Goal: Information Seeking & Learning: Learn about a topic

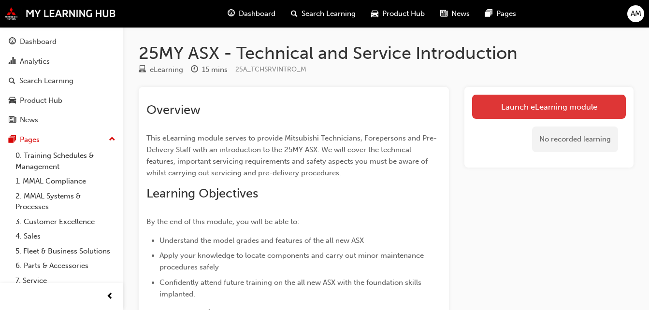
click at [521, 105] on link "Launch eLearning module" at bounding box center [549, 107] width 154 height 24
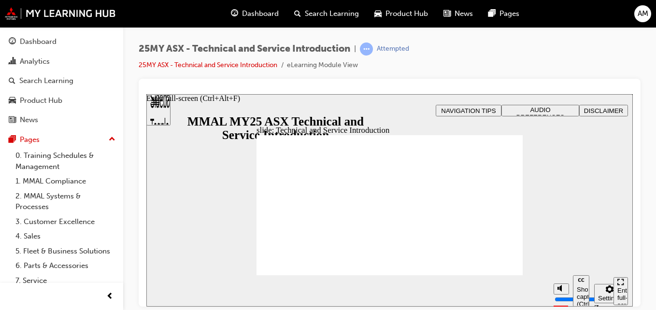
drag, startPoint x: 656, startPoint y: 212, endPoint x: 652, endPoint y: 229, distance: 17.4
click at [652, 229] on div "25MY ASX - Technical and Service Introduction | Attempted 25MY ASX - Technical …" at bounding box center [389, 156] width 533 height 259
drag, startPoint x: 652, startPoint y: 229, endPoint x: 651, endPoint y: 260, distance: 31.4
click at [651, 260] on div "25MY ASX - Technical and Service Introduction | Attempted 25MY ASX - Technical …" at bounding box center [389, 156] width 533 height 259
click at [621, 291] on div "Enter full-screen (Ctrl+Alt+F)" at bounding box center [621, 301] width 7 height 29
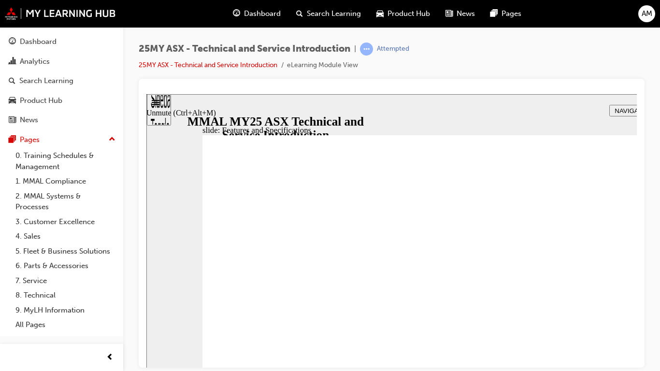
type input "8"
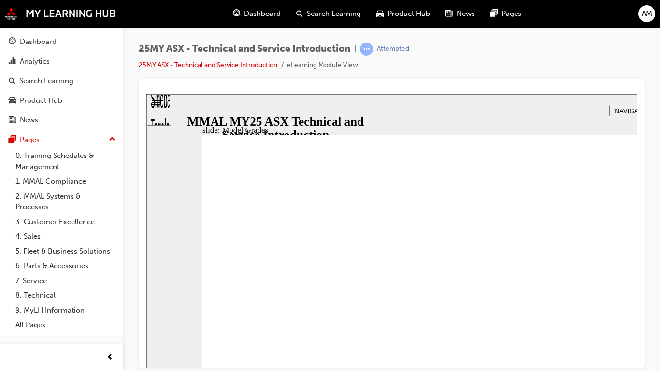
drag, startPoint x: 806, startPoint y: 159, endPoint x: 725, endPoint y: 158, distance: 81.2
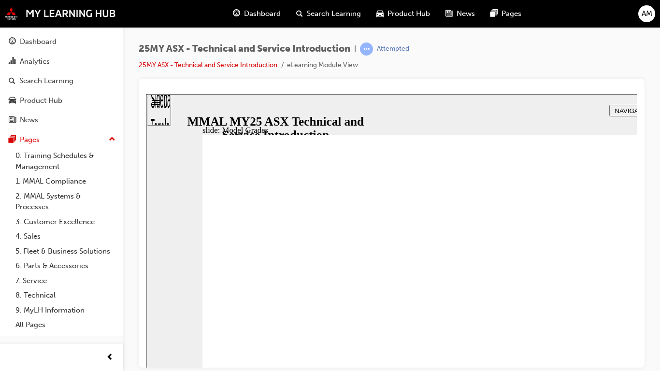
click at [656, 158] on div "slide: Model Grades Rectangle 1 Vector.svg EXCEED Key Specification* (In additi…" at bounding box center [476, 279] width 660 height 371
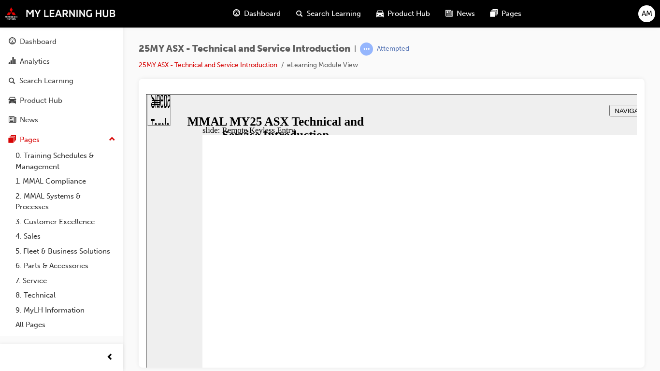
drag, startPoint x: 524, startPoint y: 377, endPoint x: 526, endPoint y: 386, distance: 8.4
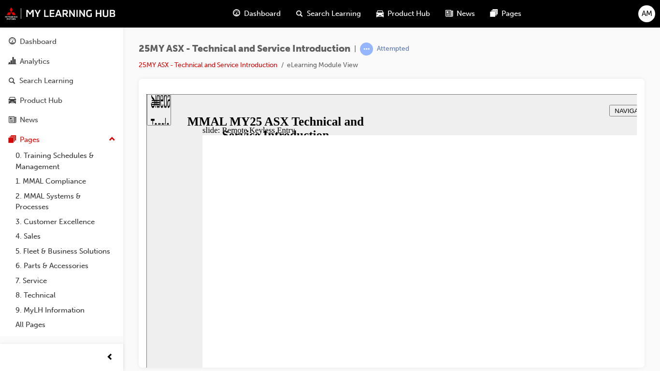
type input "21"
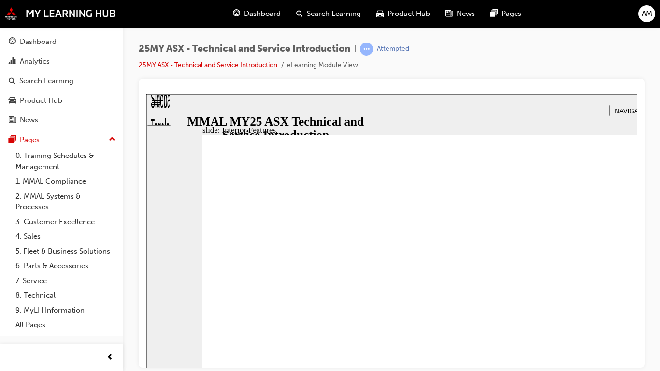
type input "17"
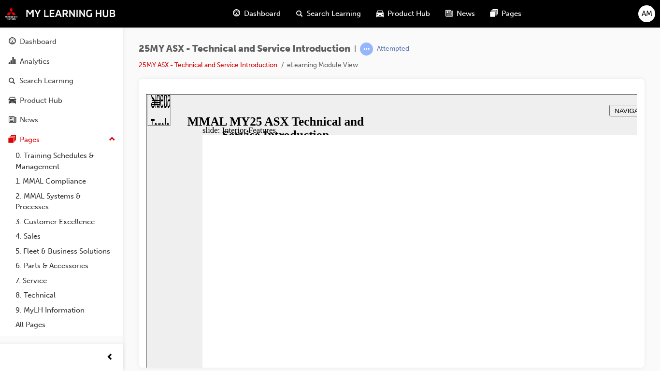
drag, startPoint x: 659, startPoint y: 230, endPoint x: 670, endPoint y: 243, distance: 17.1
drag, startPoint x: 646, startPoint y: 249, endPoint x: 672, endPoint y: 246, distance: 26.3
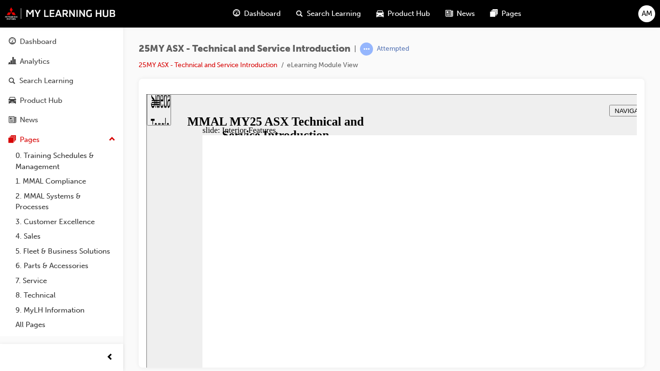
drag, startPoint x: 661, startPoint y: 230, endPoint x: 635, endPoint y: 283, distance: 59.0
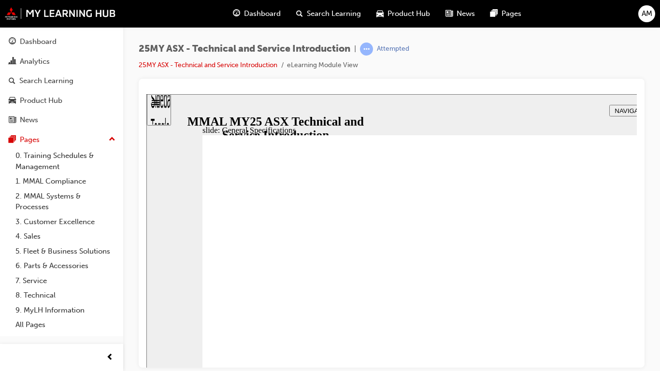
drag, startPoint x: 506, startPoint y: 325, endPoint x: 589, endPoint y: 332, distance: 83.4
click at [656, 310] on div "slide: General Specifications Rectangle 1 Vector.svg DUAL CLUTCH TRANSMISSION R…" at bounding box center [476, 279] width 660 height 371
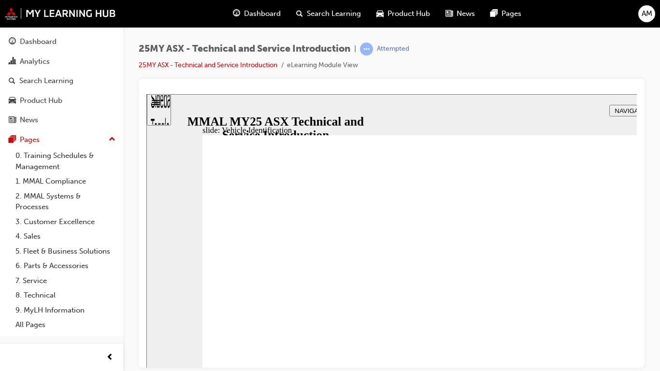
drag, startPoint x: 397, startPoint y: 239, endPoint x: 394, endPoint y: 286, distance: 47.0
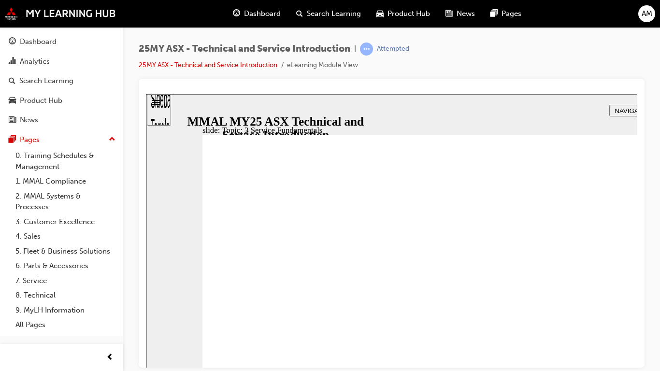
drag, startPoint x: 663, startPoint y: 353, endPoint x: 616, endPoint y: 288, distance: 80.2
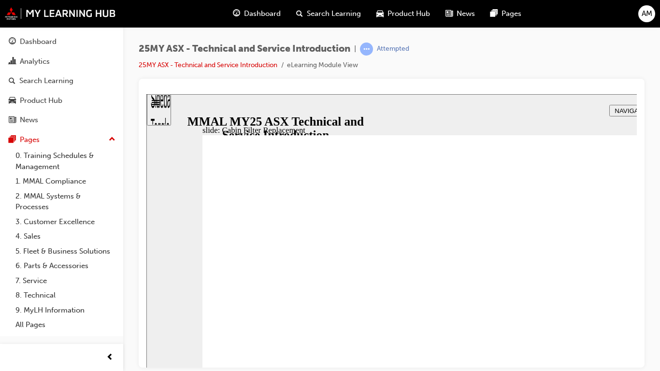
drag, startPoint x: 705, startPoint y: 422, endPoint x: 410, endPoint y: 357, distance: 301.9
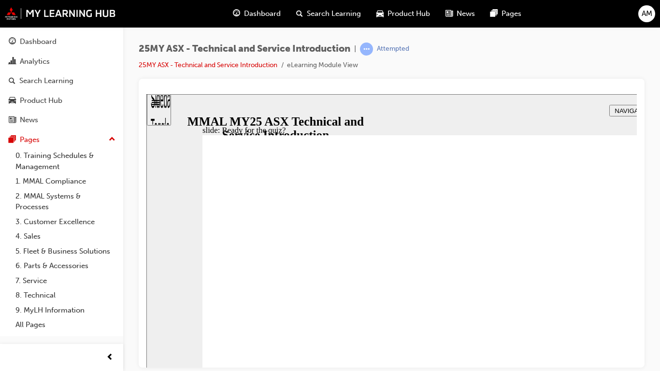
radio input "true"
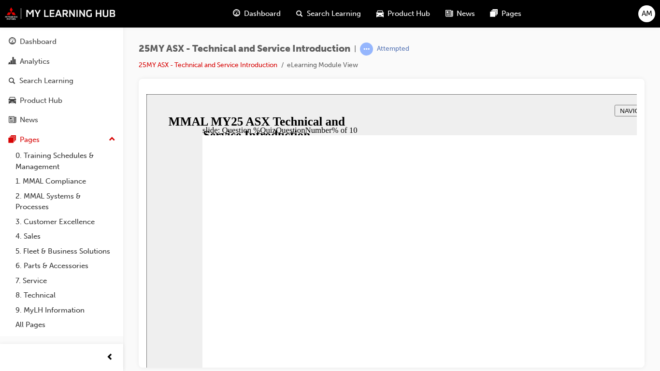
radio input "true"
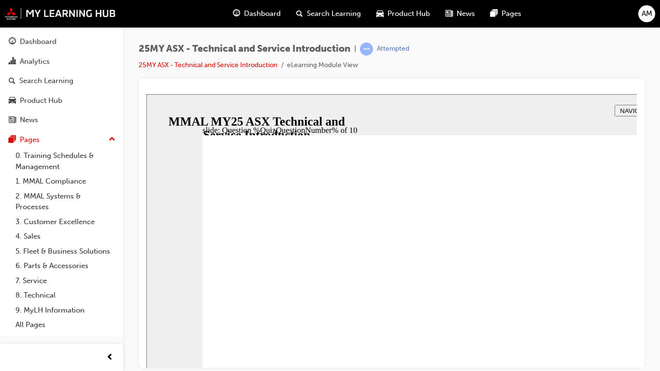
radio input "true"
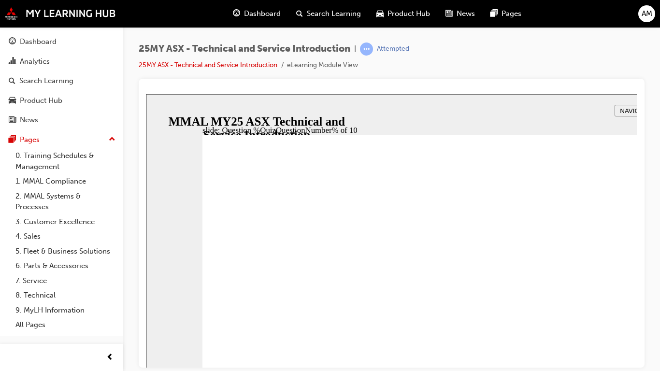
radio input "true"
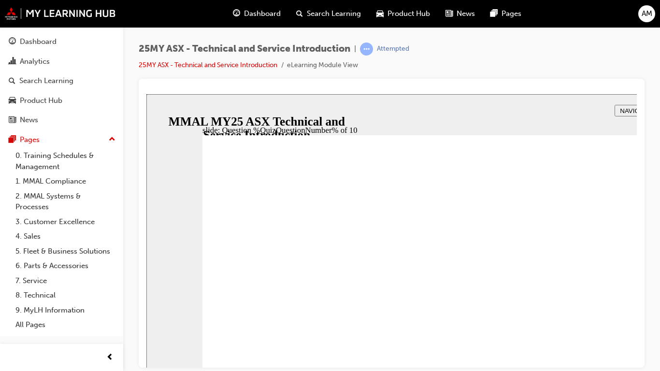
radio input "true"
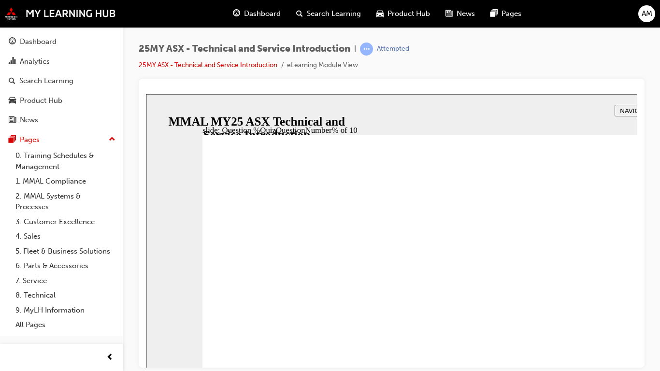
radio input "true"
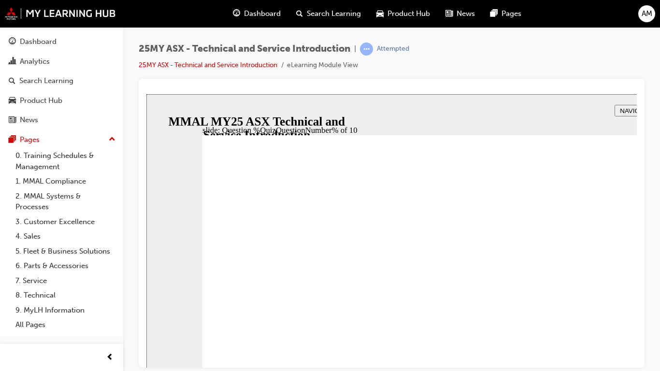
radio input "true"
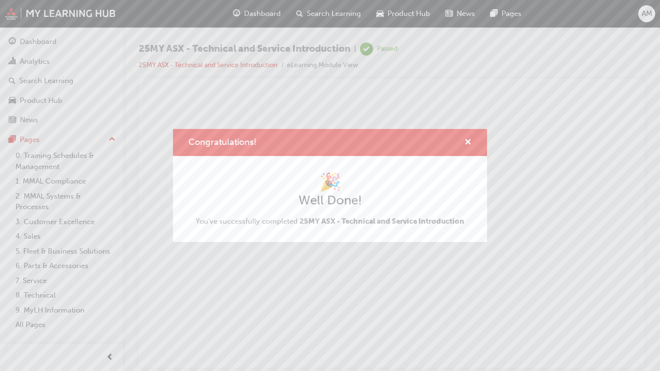
click at [637, 153] on html "The content has ended. You may close this window." at bounding box center [391, 123] width 491 height 59
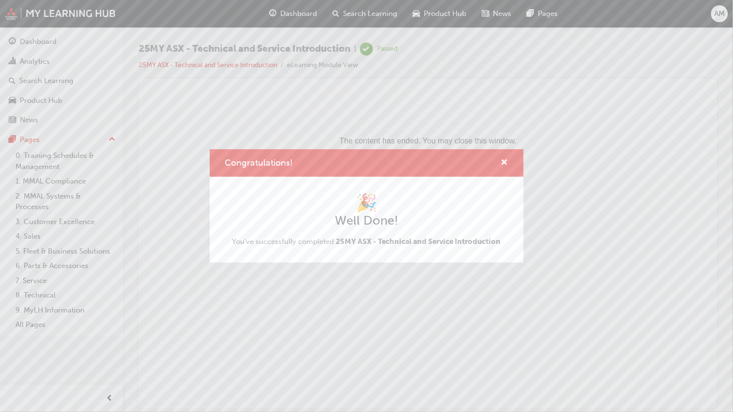
drag, startPoint x: 819, startPoint y: 284, endPoint x: 690, endPoint y: 260, distance: 131.4
click at [656, 153] on html "The content has ended. You may close this window." at bounding box center [428, 123] width 564 height 59
drag, startPoint x: 838, startPoint y: 506, endPoint x: 797, endPoint y: 440, distance: 77.3
click at [656, 153] on html "The content has ended. You may close this window." at bounding box center [428, 123] width 564 height 59
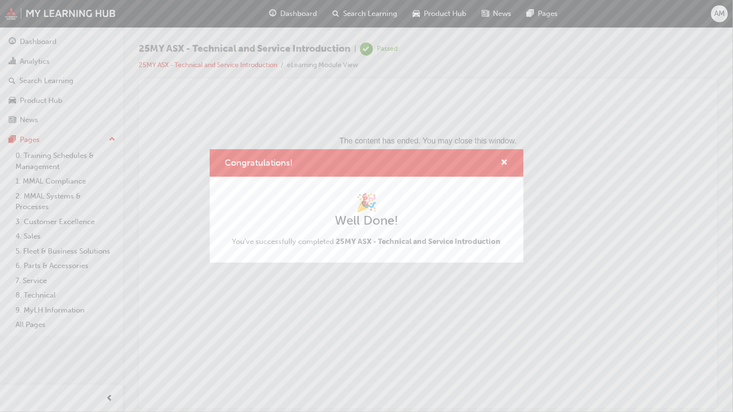
click at [656, 153] on html "The content has ended. You may close this window." at bounding box center [428, 123] width 564 height 59
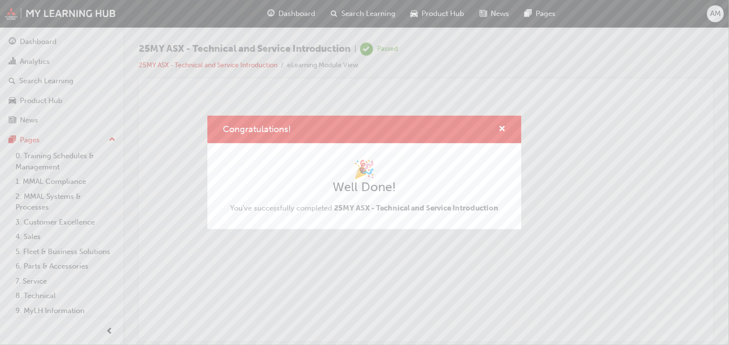
click at [477, 192] on h2 "Well Done!" at bounding box center [364, 186] width 269 height 15
click at [500, 130] on span "cross-icon" at bounding box center [502, 129] width 7 height 9
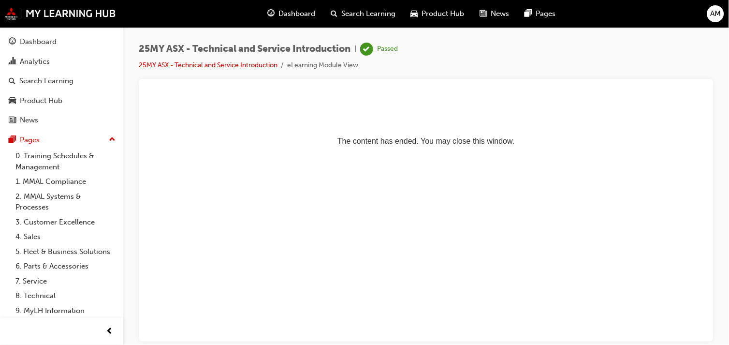
drag, startPoint x: 726, startPoint y: 87, endPoint x: 562, endPoint y: 78, distance: 164.6
click at [562, 78] on div "25MY ASX - Technical and Service Introduction | Passed 25MY ASX - Technical and…" at bounding box center [426, 173] width 606 height 293
click at [58, 160] on link "0. Training Schedules & Management" at bounding box center [66, 161] width 108 height 26
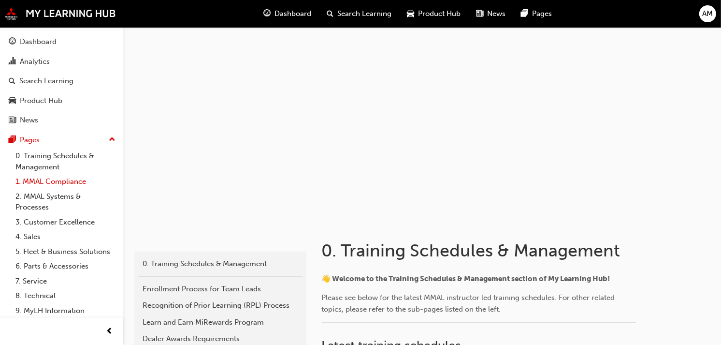
click at [59, 180] on link "1. MMAL Compliance" at bounding box center [66, 181] width 108 height 15
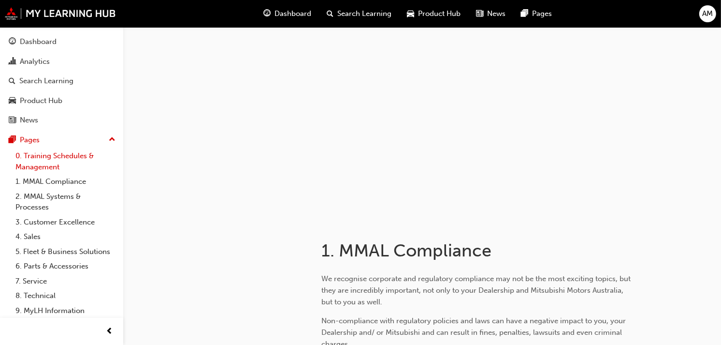
click at [39, 155] on link "0. Training Schedules & Management" at bounding box center [66, 161] width 108 height 26
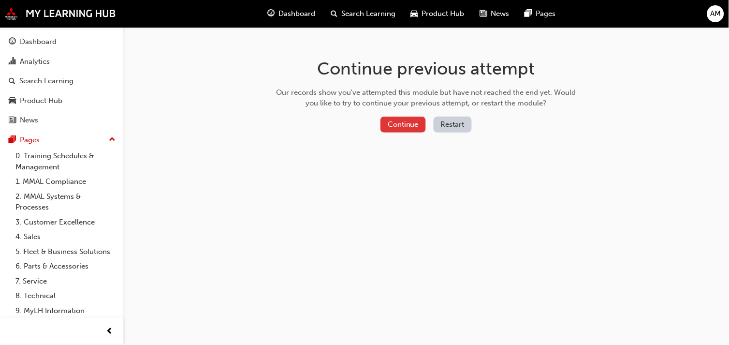
click at [394, 124] on button "Continue" at bounding box center [402, 124] width 45 height 16
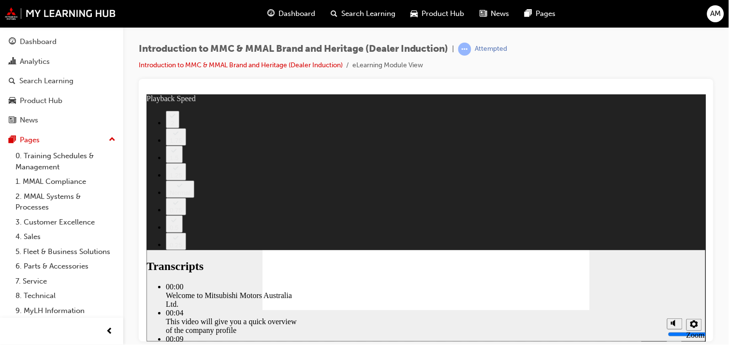
type input "0"
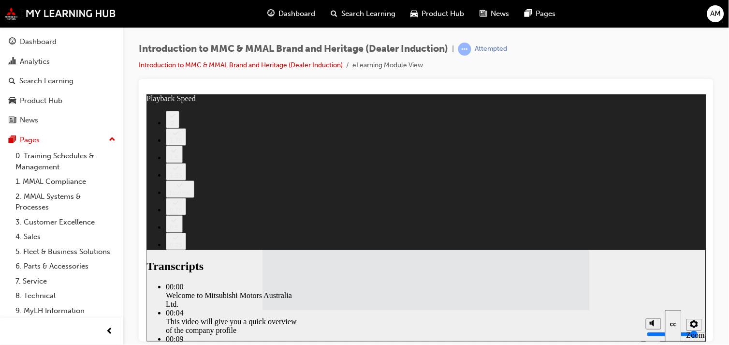
drag, startPoint x: 425, startPoint y: 274, endPoint x: 415, endPoint y: 214, distance: 61.2
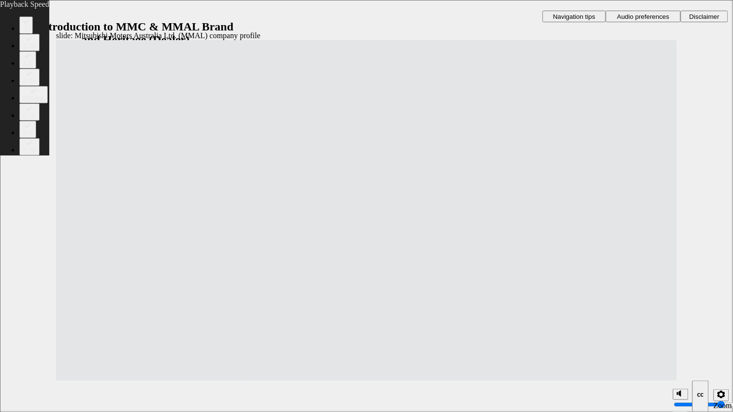
drag, startPoint x: 463, startPoint y: 393, endPoint x: 259, endPoint y: 364, distance: 205.5
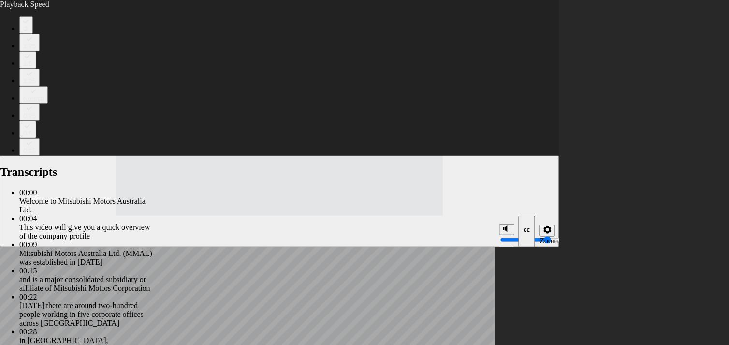
type input "112"
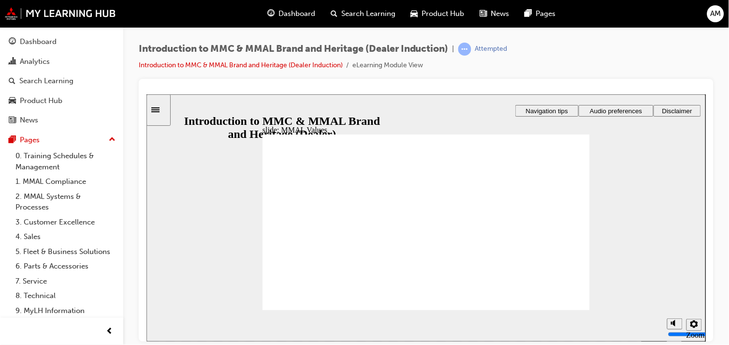
drag, startPoint x: 449, startPoint y: 214, endPoint x: 287, endPoint y: 231, distance: 163.4
drag, startPoint x: 461, startPoint y: 211, endPoint x: 456, endPoint y: 231, distance: 20.8
drag, startPoint x: 456, startPoint y: 211, endPoint x: 348, endPoint y: 234, distance: 110.3
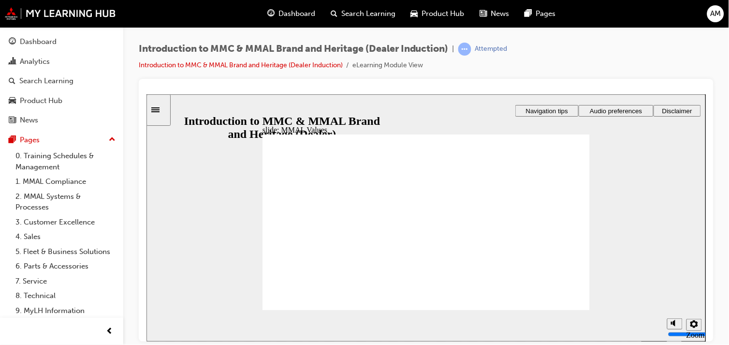
drag, startPoint x: 409, startPoint y: 217, endPoint x: 492, endPoint y: 237, distance: 85.8
drag, startPoint x: 504, startPoint y: 218, endPoint x: 548, endPoint y: 238, distance: 48.7
drag, startPoint x: 543, startPoint y: 216, endPoint x: 443, endPoint y: 245, distance: 104.2
drag, startPoint x: 294, startPoint y: 209, endPoint x: 392, endPoint y: 226, distance: 99.1
drag, startPoint x: 350, startPoint y: 216, endPoint x: 309, endPoint y: 231, distance: 43.6
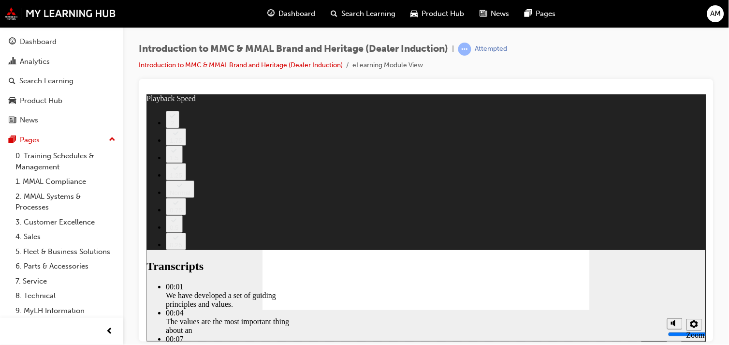
type input "0"
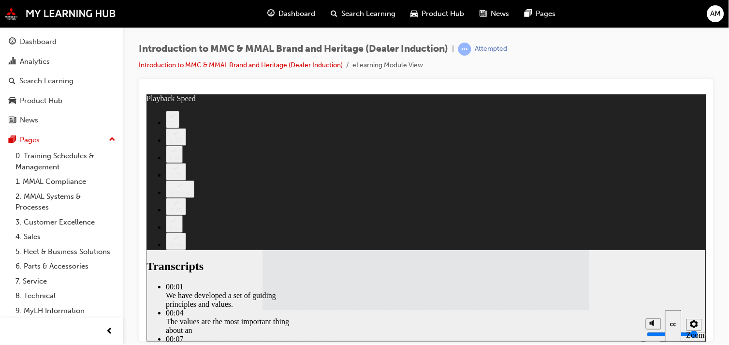
type input "120"
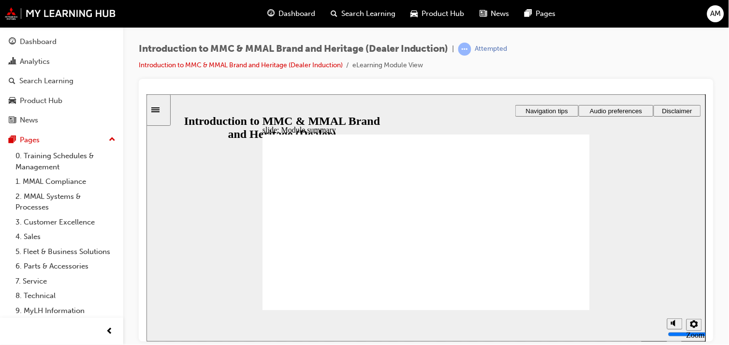
checkbox input "true"
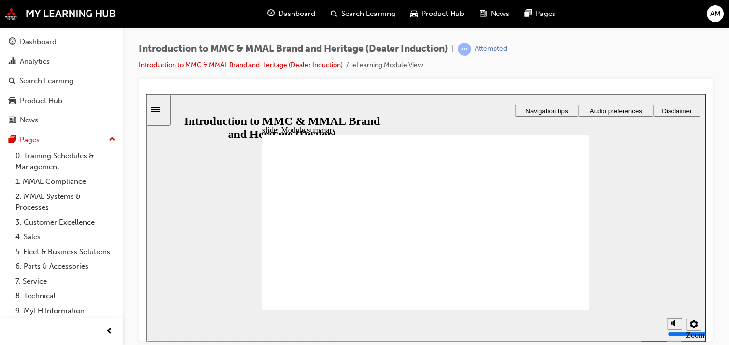
checkbox input "true"
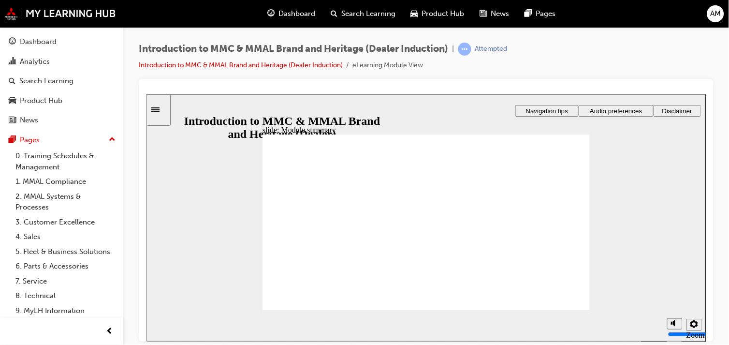
checkbox input "true"
drag, startPoint x: 572, startPoint y: 303, endPoint x: 538, endPoint y: 276, distance: 43.3
radio input "true"
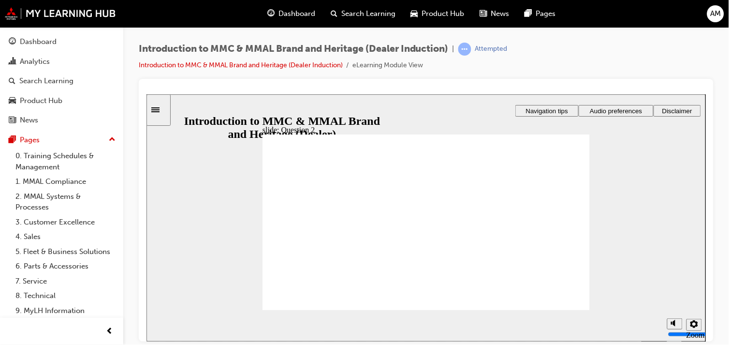
radio input "true"
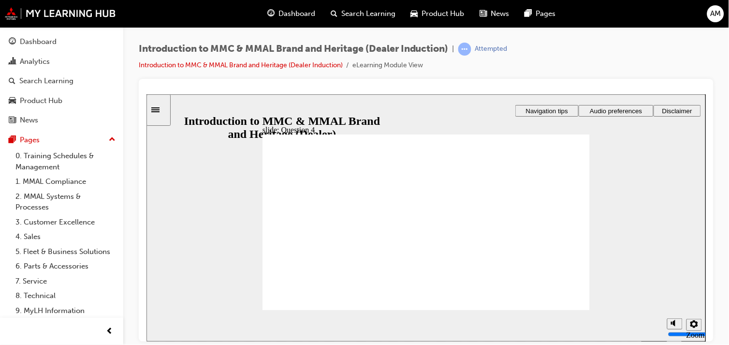
checkbox input "true"
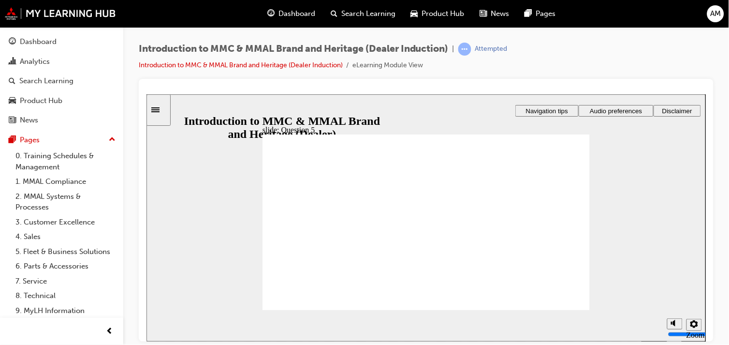
checkbox input "true"
radio input "true"
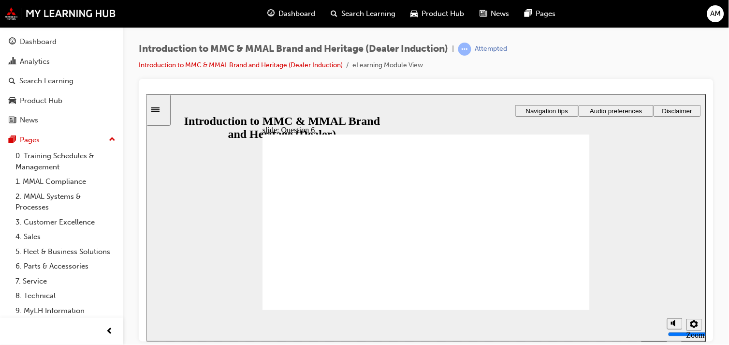
click at [158, 110] on icon "Sidebar Toggle" at bounding box center [158, 109] width 14 height 6
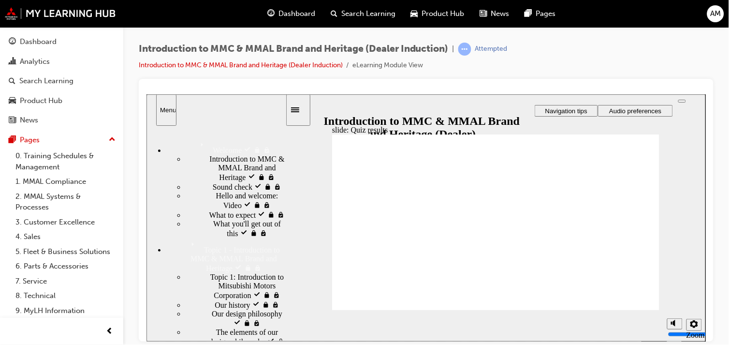
radio input "true"
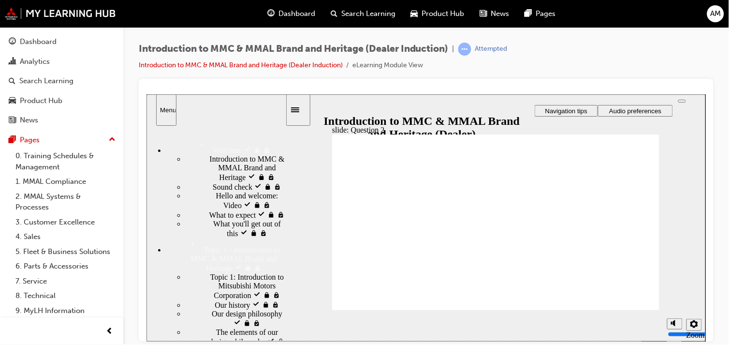
radio input "true"
radio input "false"
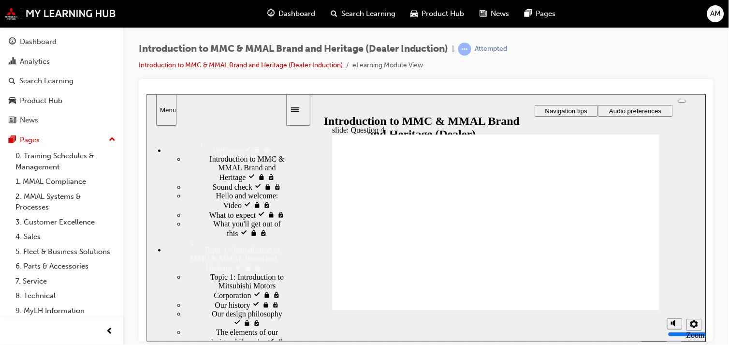
radio input "true"
click at [299, 107] on icon "Sidebar Toggle" at bounding box center [294, 109] width 8 height 5
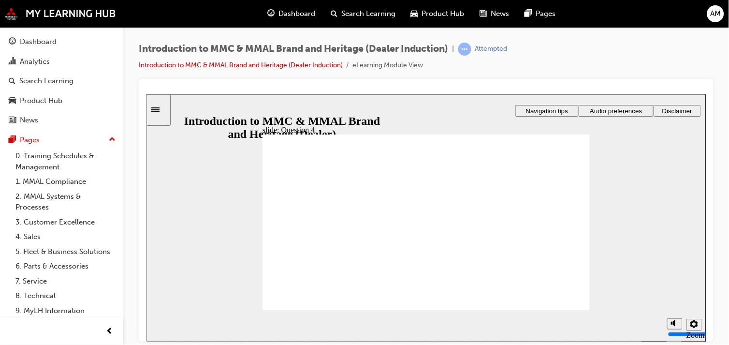
click at [160, 106] on div "Sidebar Toggle" at bounding box center [158, 109] width 16 height 7
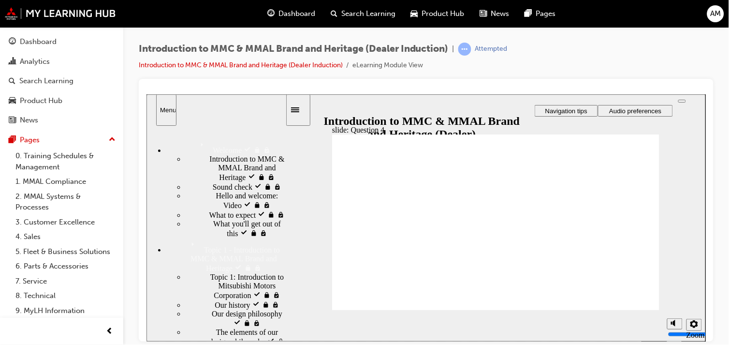
click at [299, 113] on div "Sidebar Toggle" at bounding box center [297, 109] width 16 height 7
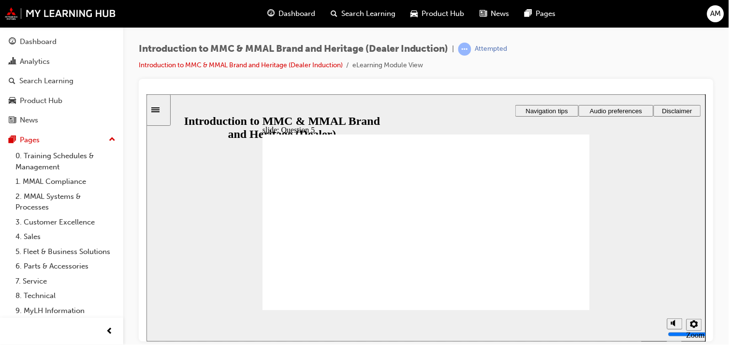
checkbox input "true"
drag, startPoint x: 273, startPoint y: 251, endPoint x: 274, endPoint y: 242, distance: 9.7
checkbox input "true"
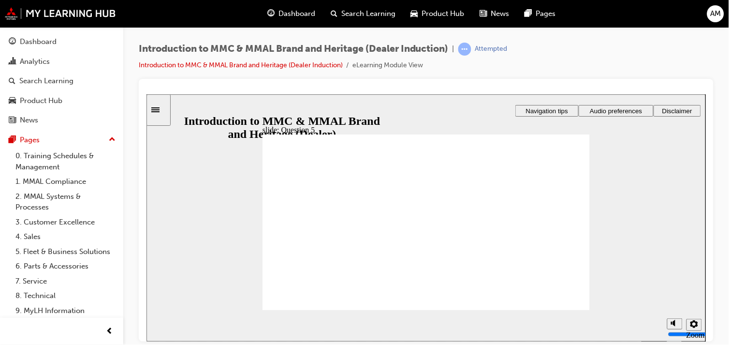
checkbox input "true"
radio input "true"
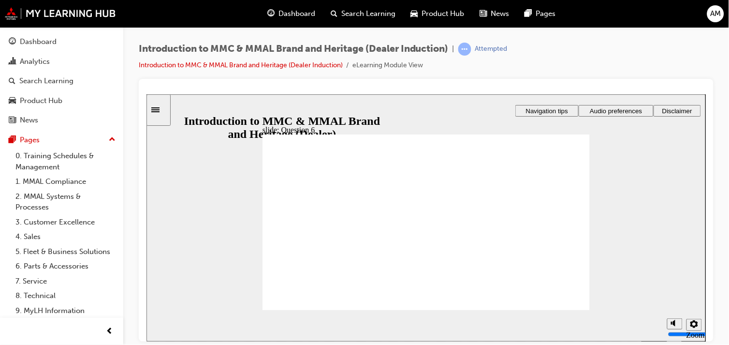
click at [161, 106] on div "Sidebar Toggle" at bounding box center [158, 109] width 16 height 7
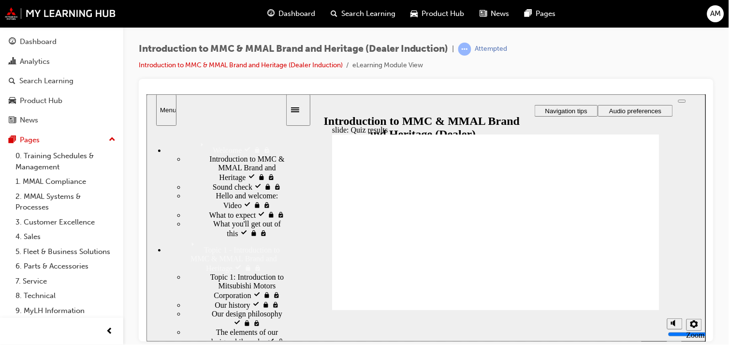
click at [211, 299] on div "Topic 1: Introduction to Mitsubishi Motors Corporation visited Topic 1: Introdu…" at bounding box center [235, 285] width 100 height 27
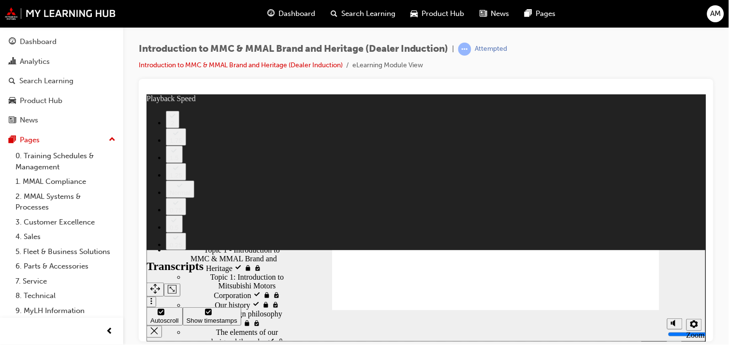
type input "0"
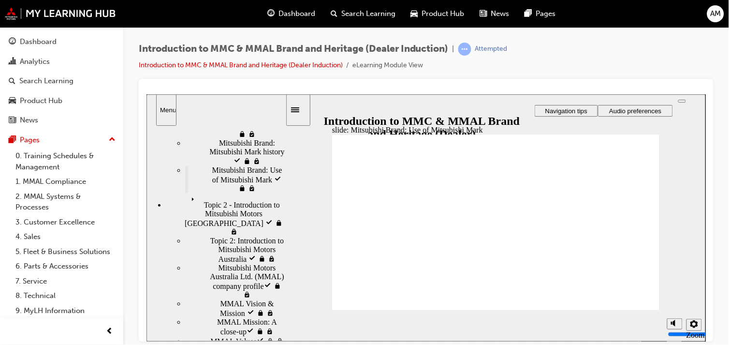
scroll to position [450, 0]
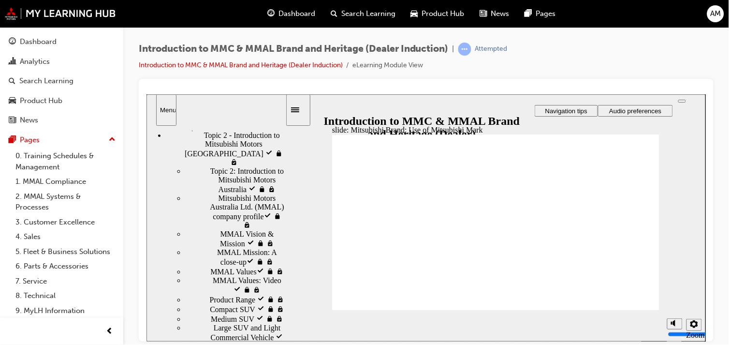
drag, startPoint x: 280, startPoint y: 156, endPoint x: 287, endPoint y: 344, distance: 188.1
click at [287, 341] on html "​83%​ slide: Mitsubishi Brand: Use of Mitsubishi Mark Rectangle 1 Rectangle 3 M…" at bounding box center [425, 217] width 559 height 247
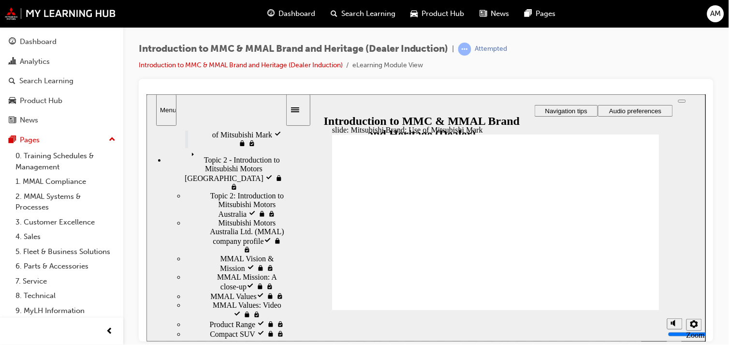
scroll to position [442, 0]
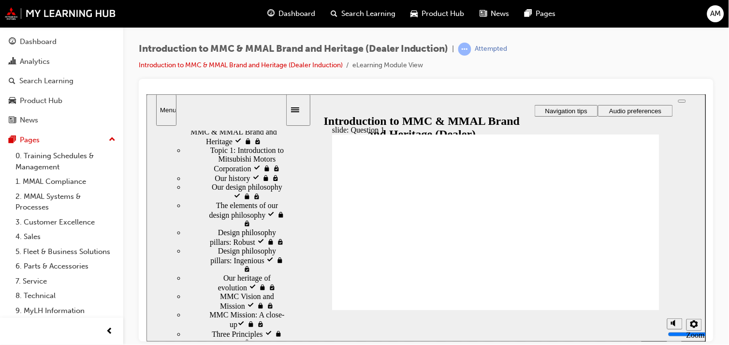
radio input "true"
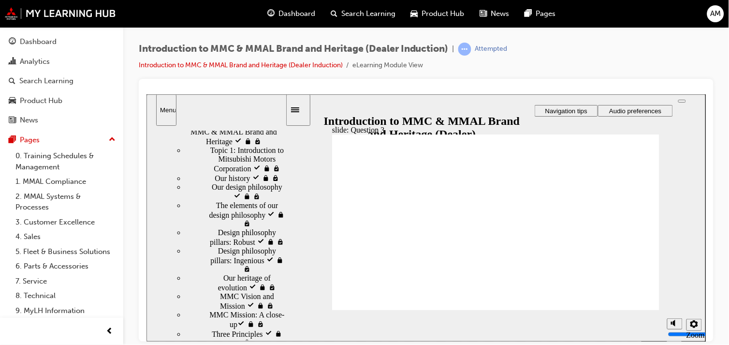
radio input "true"
drag, startPoint x: 426, startPoint y: 217, endPoint x: 425, endPoint y: 250, distance: 33.4
checkbox input "true"
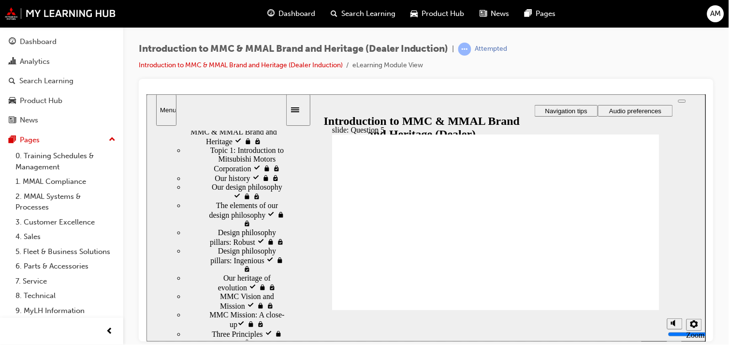
checkbox input "true"
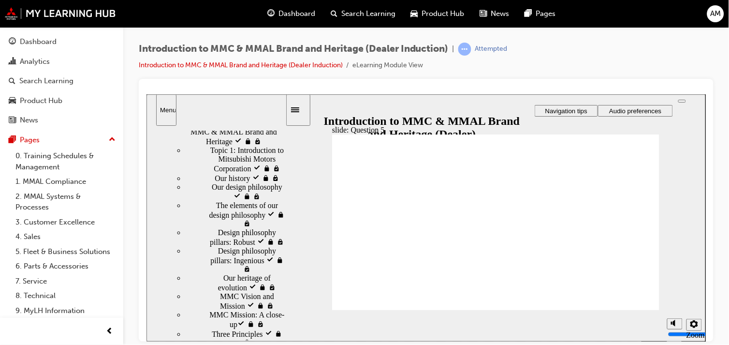
radio input "true"
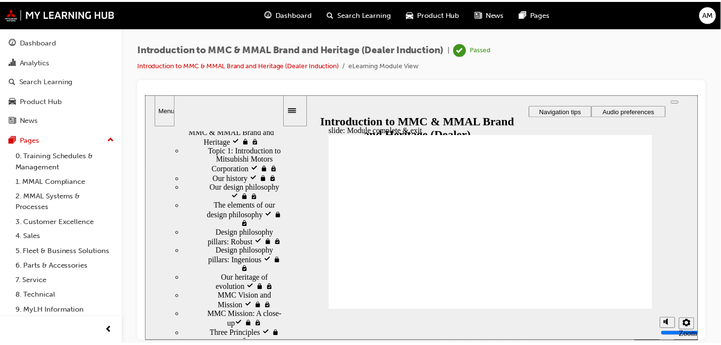
scroll to position [85, 0]
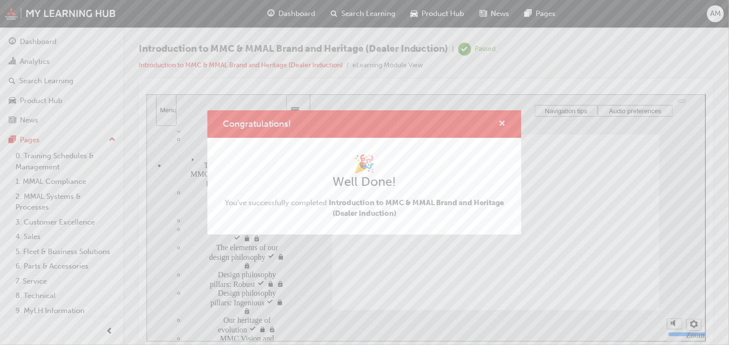
click at [502, 121] on span "cross-icon" at bounding box center [502, 124] width 7 height 9
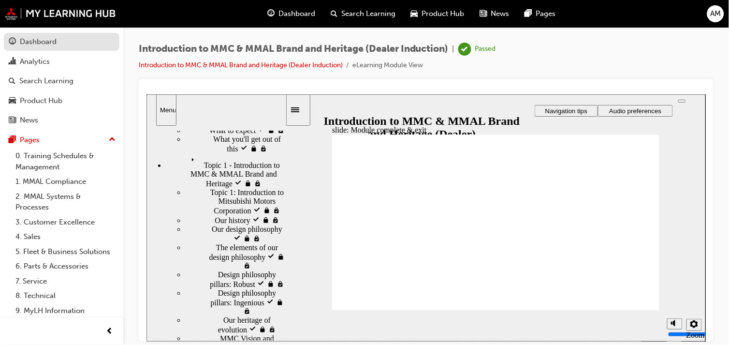
click at [68, 42] on div "Dashboard" at bounding box center [62, 42] width 106 height 12
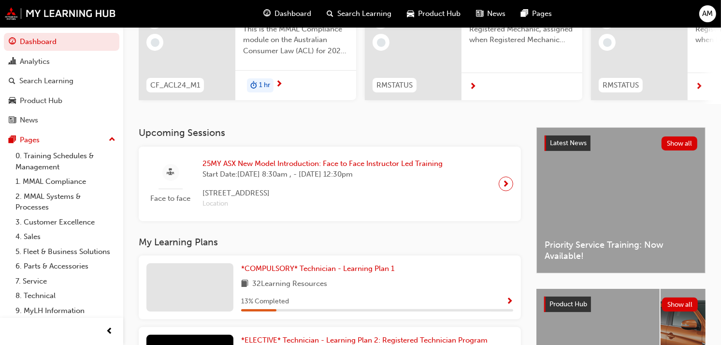
scroll to position [143, 0]
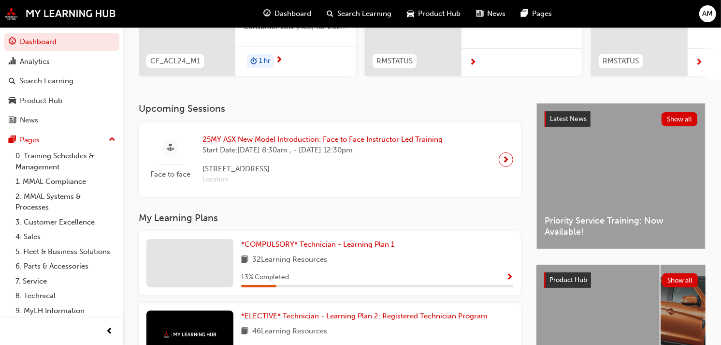
click at [438, 165] on div "25MY ASX New Model Introduction: Face to Face Instructor Led Training Start Dat…" at bounding box center [323, 159] width 256 height 51
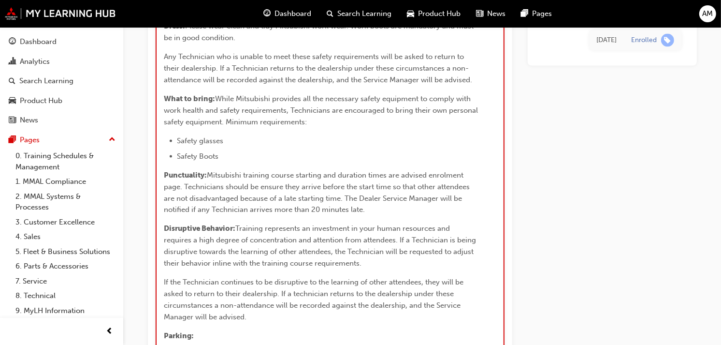
scroll to position [1219, 0]
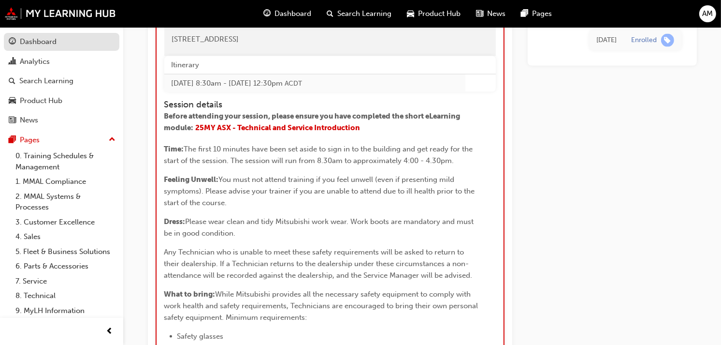
click at [68, 40] on div "Dashboard" at bounding box center [62, 42] width 106 height 12
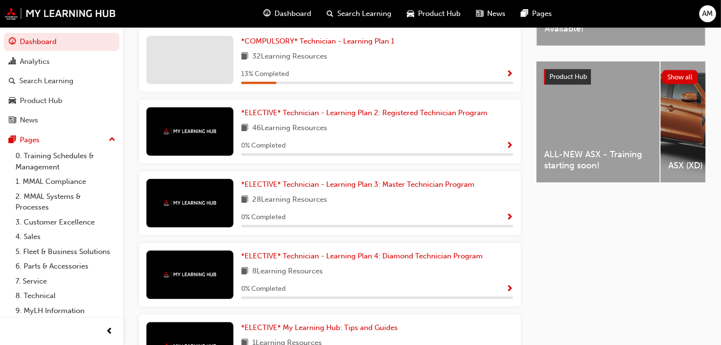
scroll to position [345, 0]
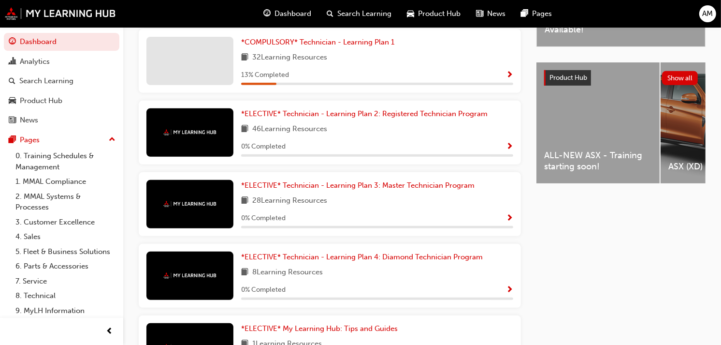
click at [436, 72] on div "13 % Completed" at bounding box center [377, 75] width 272 height 12
click at [347, 40] on link "*COMPULSORY* Technician - Learning Plan 1" at bounding box center [319, 42] width 157 height 11
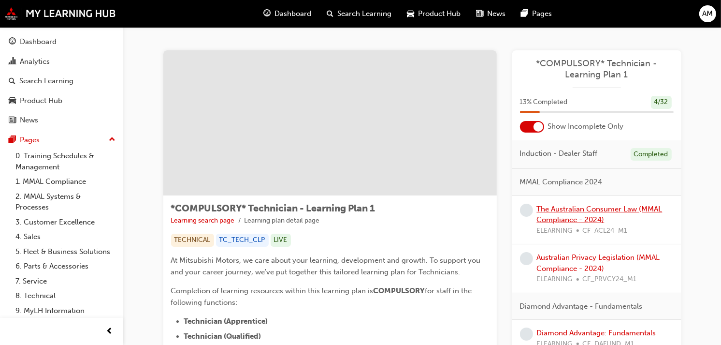
click at [550, 219] on link "The Australian Consumer Law (MMAL Compliance - 2024)" at bounding box center [600, 214] width 126 height 20
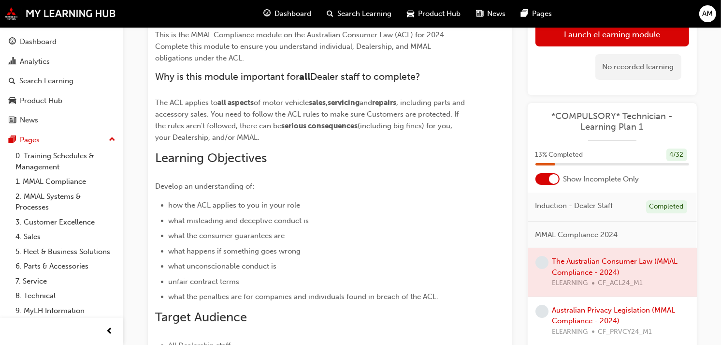
scroll to position [108, 0]
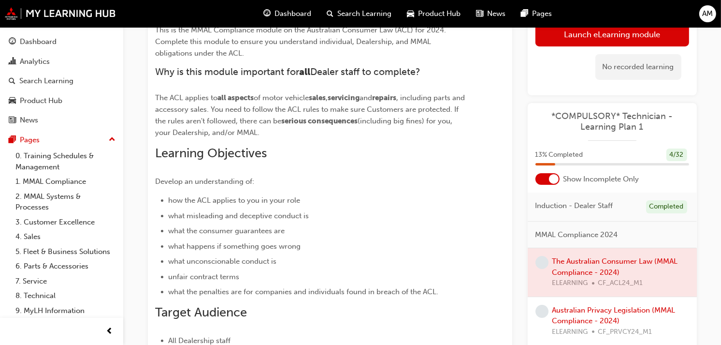
click at [719, 143] on div "The Australian Consumer Law (MMAL Compliance - 2024) eLearning Stream: CORP & A…" at bounding box center [360, 197] width 721 height 610
drag, startPoint x: 719, startPoint y: 143, endPoint x: 719, endPoint y: 148, distance: 5.8
click at [719, 148] on div "The Australian Consumer Law (MMAL Compliance - 2024) eLearning Stream: CORP & A…" at bounding box center [360, 197] width 721 height 610
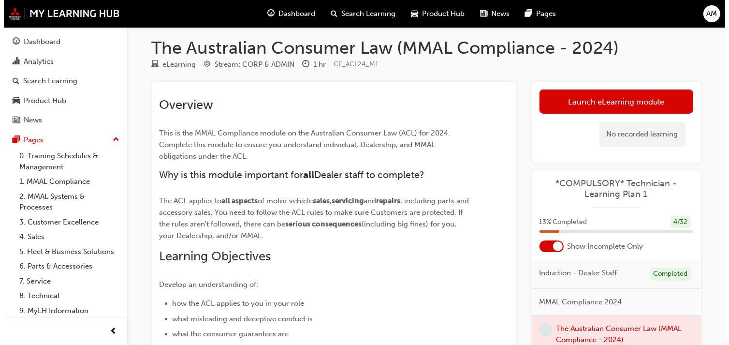
scroll to position [0, 0]
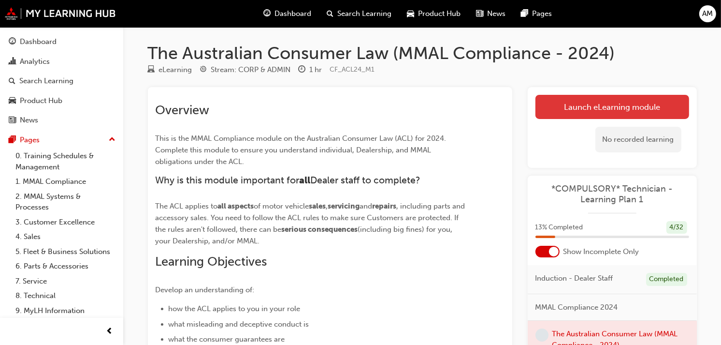
click at [630, 112] on link "Launch eLearning module" at bounding box center [612, 107] width 154 height 24
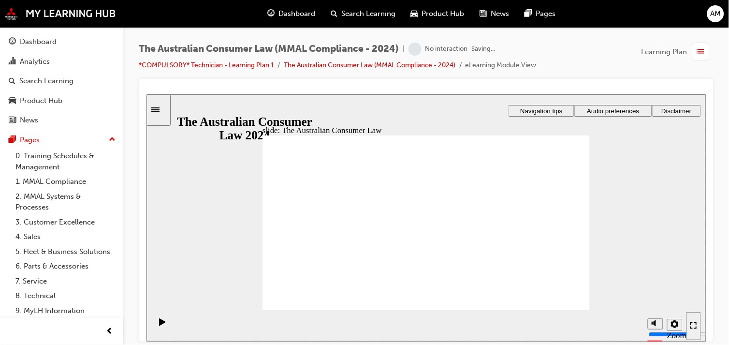
click at [714, 83] on div "The Australian Consumer Law (MMAL Compliance - 2024) | No interaction Saving...…" at bounding box center [426, 173] width 606 height 293
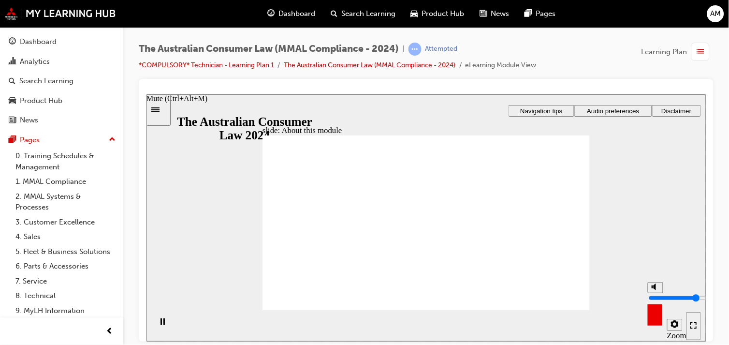
click at [655, 289] on icon "Mute (Ctrl+Alt+M)" at bounding box center [655, 286] width 8 height 7
click at [655, 289] on icon "Unmute (Ctrl+Alt+M)" at bounding box center [655, 286] width 8 height 7
type input "8"
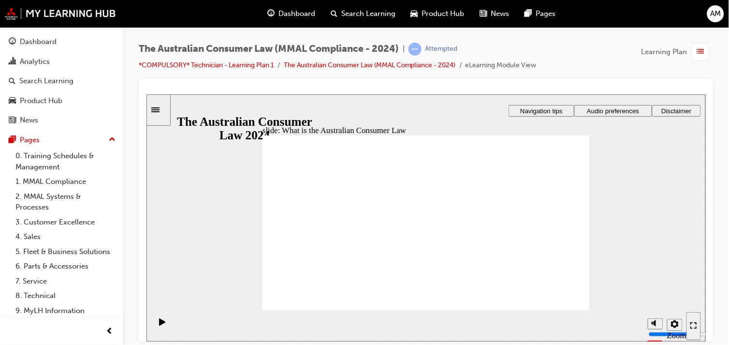
click at [654, 26] on div "Dashboard Search Learning Product Hub News Pages AM" at bounding box center [364, 14] width 729 height 28
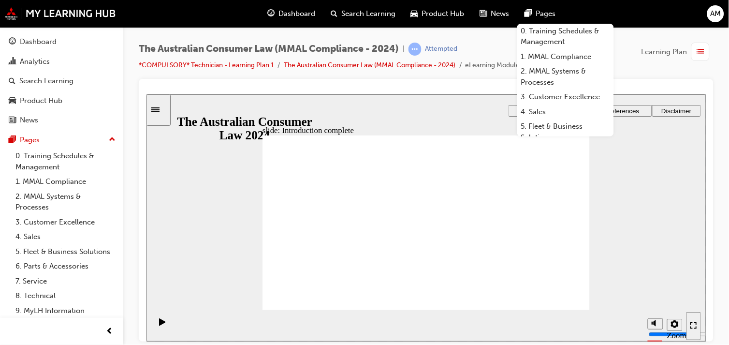
click at [316, 87] on div at bounding box center [425, 91] width 559 height 8
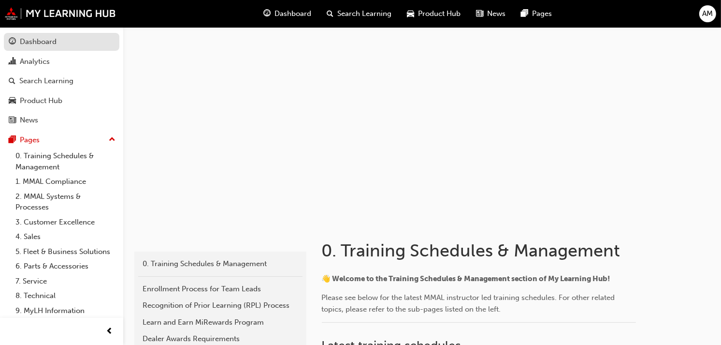
click at [83, 36] on div "Dashboard" at bounding box center [62, 42] width 106 height 12
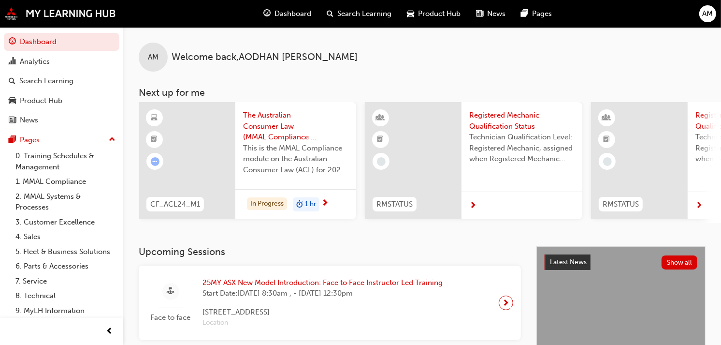
click at [163, 61] on div "AM" at bounding box center [153, 57] width 29 height 29
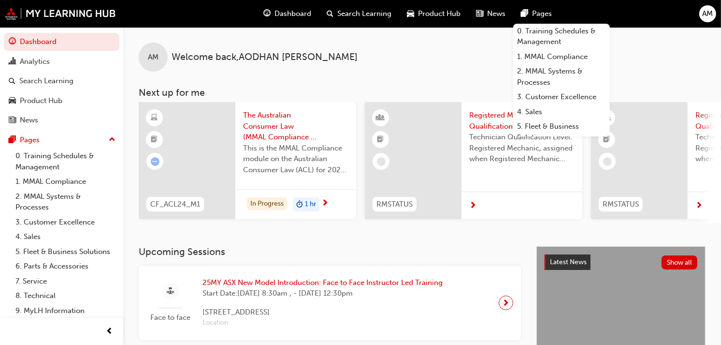
click at [713, 16] on div "AM" at bounding box center [707, 13] width 17 height 17
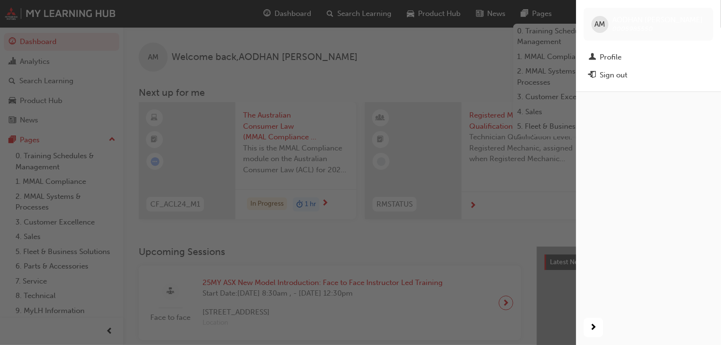
click at [600, 30] on div "AM" at bounding box center [600, 24] width 17 height 17
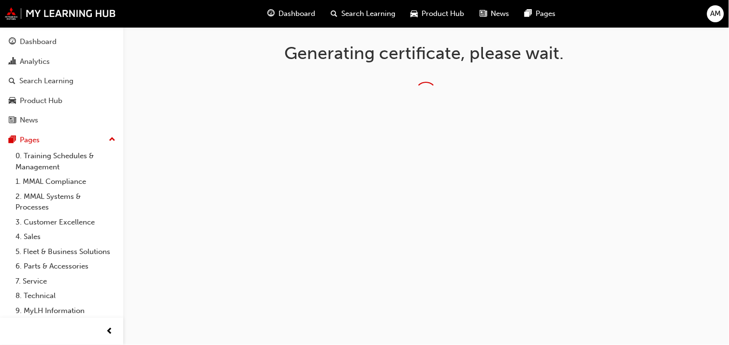
click at [602, 196] on div "Generating certificate, please wait." at bounding box center [364, 172] width 729 height 345
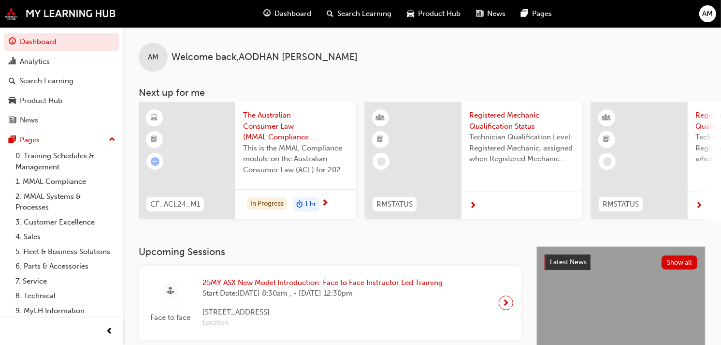
drag, startPoint x: 368, startPoint y: 226, endPoint x: 414, endPoint y: 229, distance: 46.0
click at [414, 229] on div "AM Welcome back , [PERSON_NAME] Next up for me CF_ACL24_M1 The Australian Consu…" at bounding box center [422, 136] width 598 height 219
drag, startPoint x: 369, startPoint y: 226, endPoint x: 390, endPoint y: 223, distance: 21.5
click at [390, 223] on div "AM Welcome back , [PERSON_NAME] Next up for me CF_ACL24_M1 The Australian Consu…" at bounding box center [422, 136] width 598 height 219
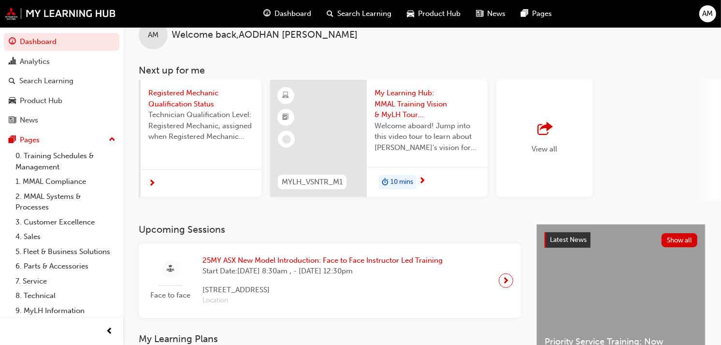
scroll to position [17, 0]
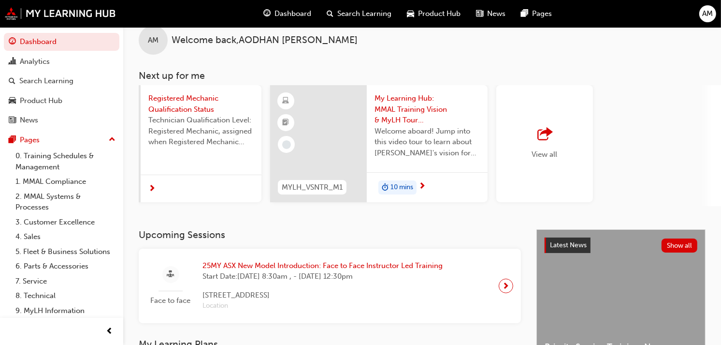
click at [535, 143] on div "View all" at bounding box center [545, 144] width 26 height 32
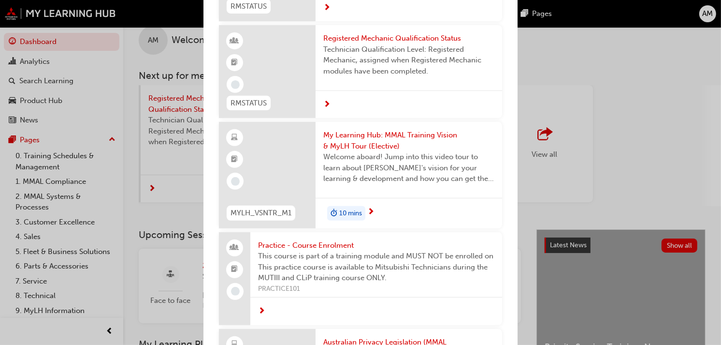
scroll to position [0, 0]
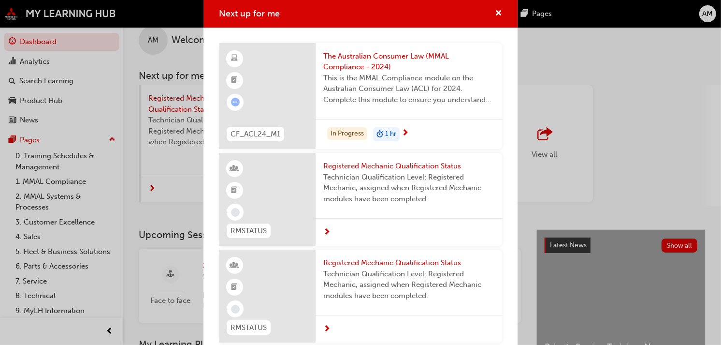
click at [551, 41] on div "Next up for me CF_ACL24_M1 The Australian Consumer Law (MMAL Compliance - 2024)…" at bounding box center [360, 172] width 721 height 345
click at [495, 10] on span "cross-icon" at bounding box center [498, 14] width 7 height 9
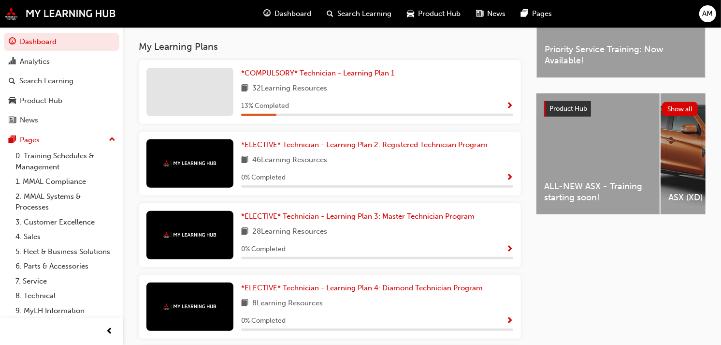
scroll to position [287, 0]
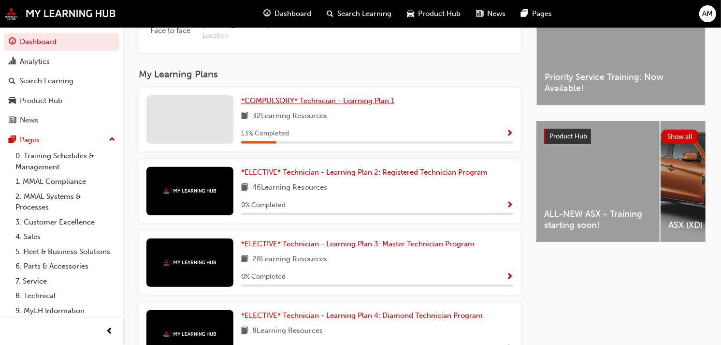
click at [362, 100] on span "*COMPULSORY* Technician - Learning Plan 1" at bounding box center [317, 100] width 153 height 9
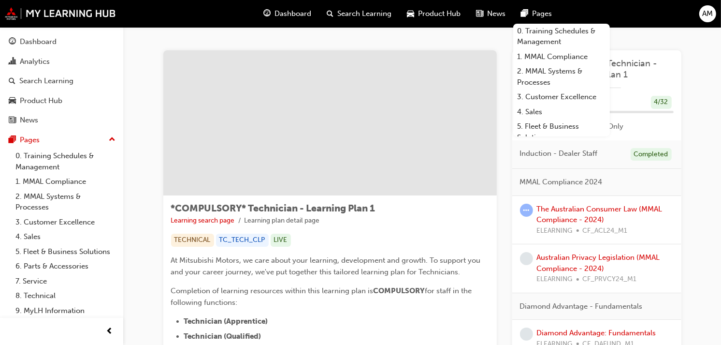
click at [435, 211] on div "*COMPULSORY* Technician - Learning Plan 1 Learning search page Learning plan de…" at bounding box center [330, 214] width 318 height 23
